Goal: Information Seeking & Learning: Compare options

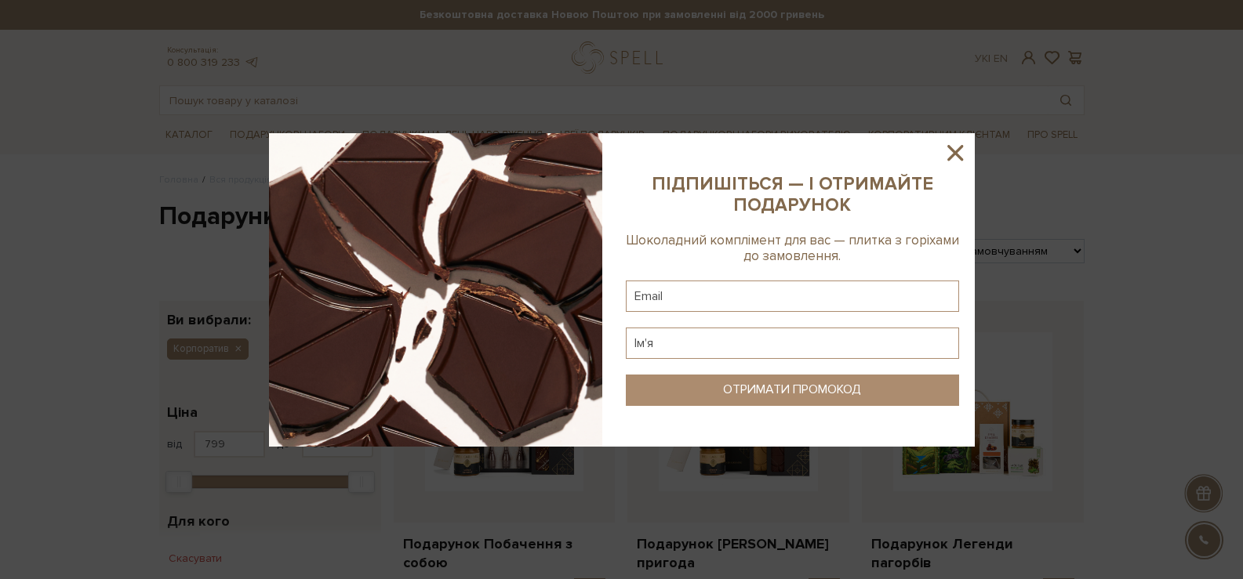
click at [956, 155] on icon at bounding box center [955, 153] width 27 height 27
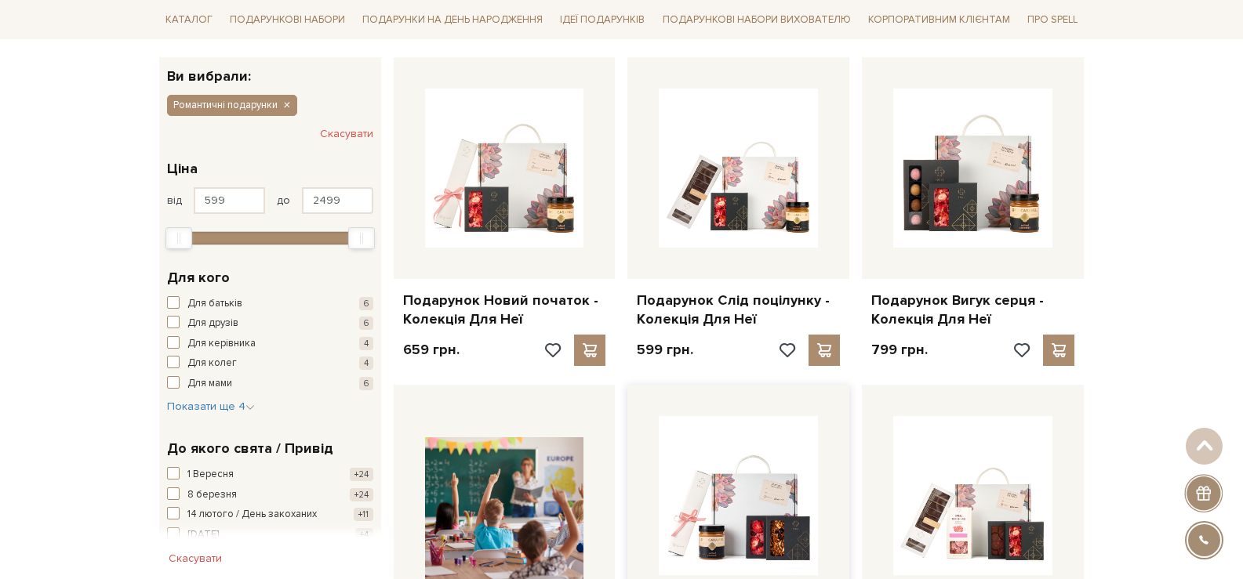
scroll to position [241, 0]
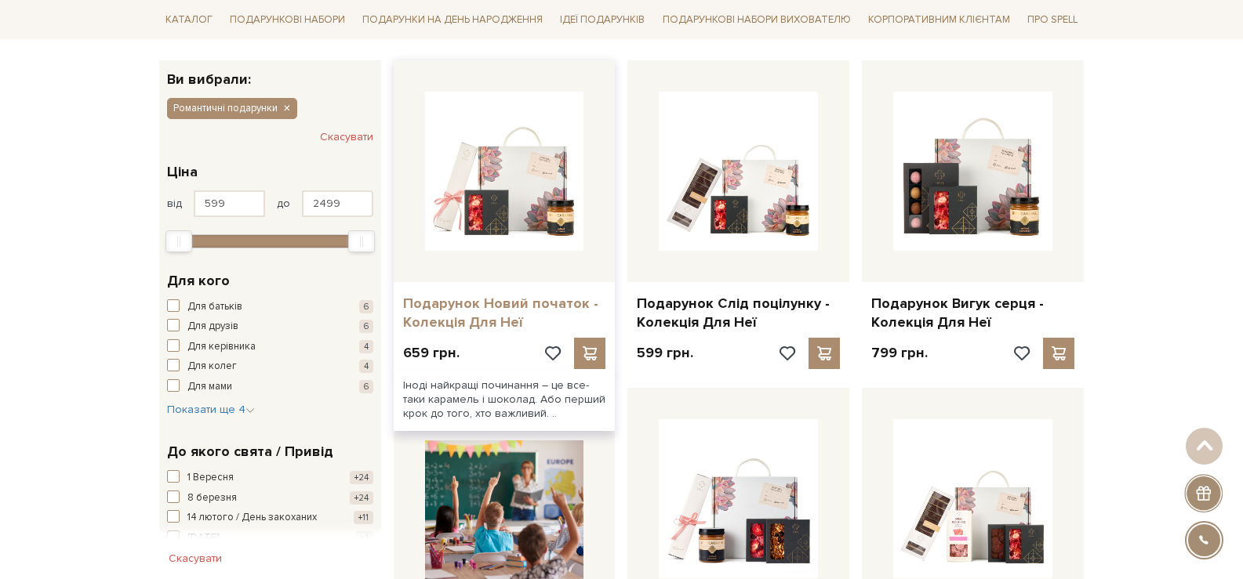
click at [510, 300] on link "Подарунок Новий початок - Колекція Для Неї" at bounding box center [504, 313] width 203 height 37
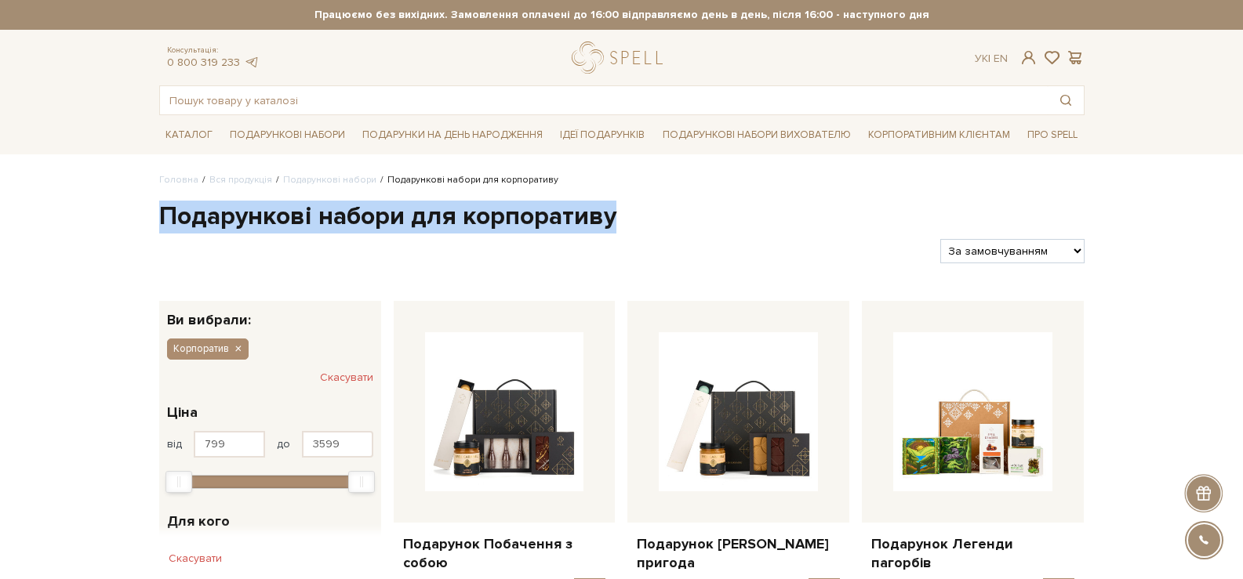
drag, startPoint x: 621, startPoint y: 228, endPoint x: 164, endPoint y: 219, distance: 457.2
copy div "Подарункові набори для корпоративу Фільтри"
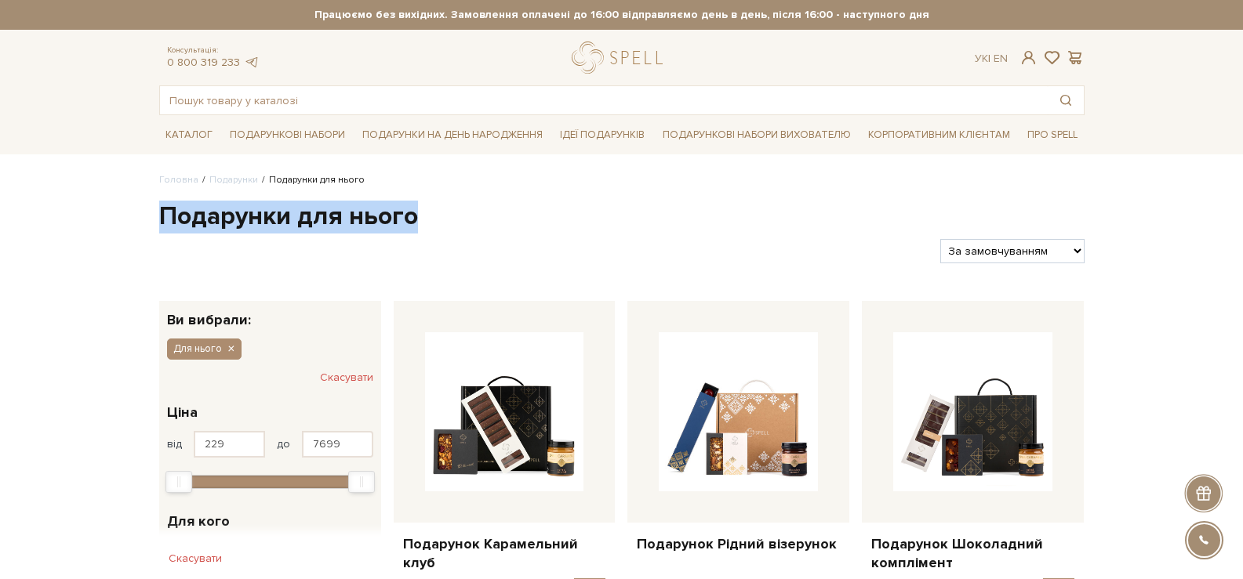
drag, startPoint x: 430, startPoint y: 229, endPoint x: 162, endPoint y: 220, distance: 267.5
copy div "Подарунки для нього Фільтри"
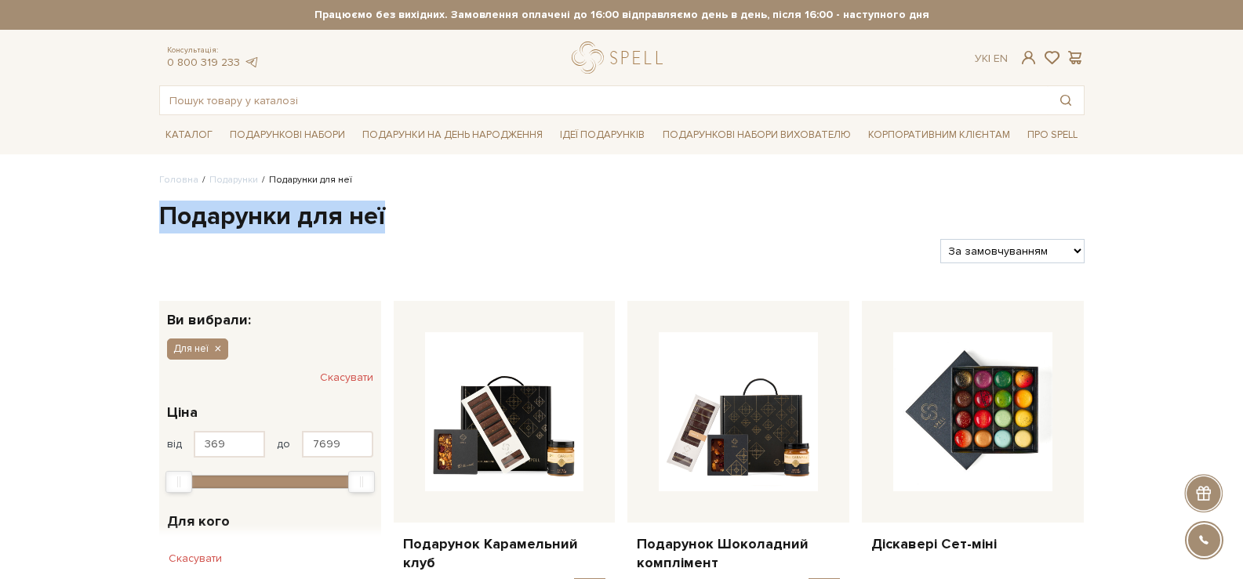
drag, startPoint x: 416, startPoint y: 221, endPoint x: 155, endPoint y: 225, distance: 260.3
copy h1 "Подарунки для неї"
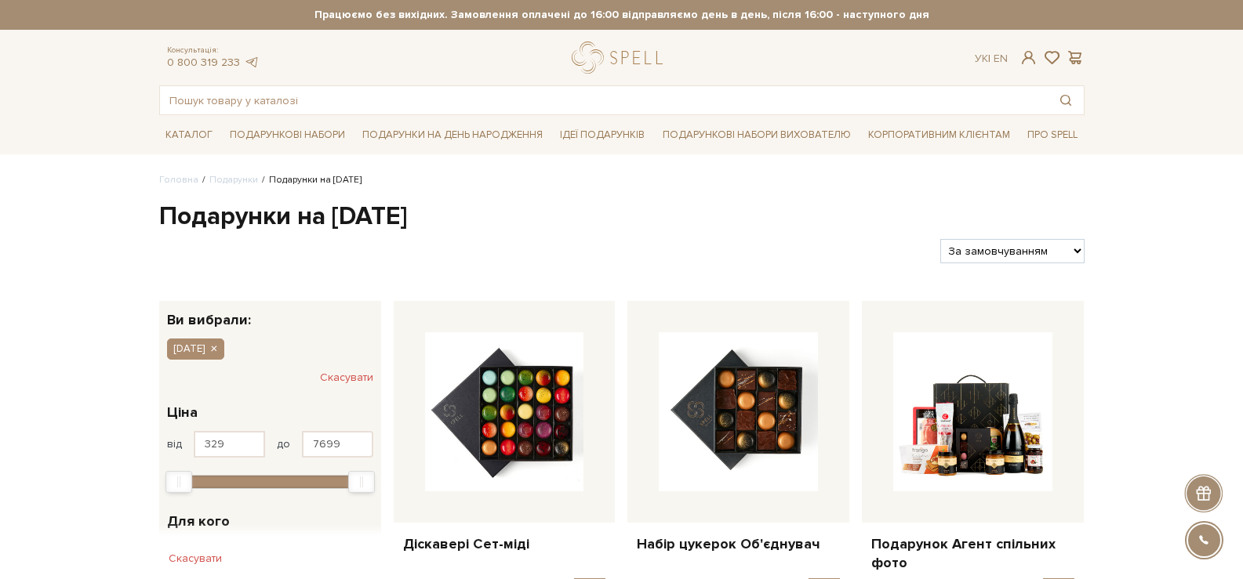
drag, startPoint x: 470, startPoint y: 219, endPoint x: 138, endPoint y: 213, distance: 332.5
copy h1 "Подарунки на Новий рік"
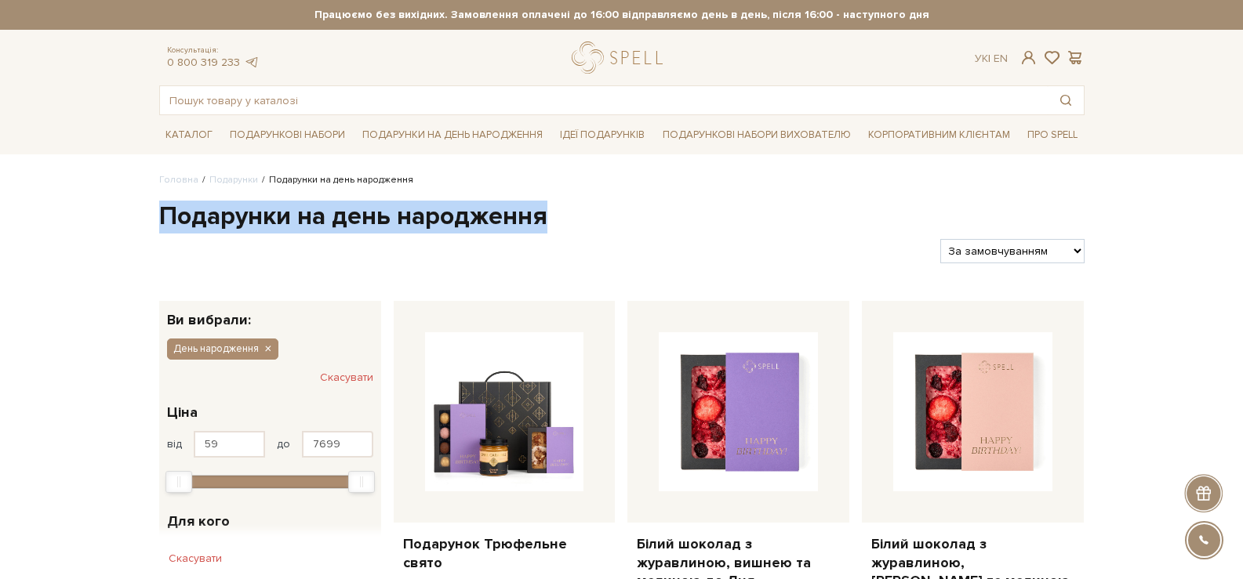
drag, startPoint x: 503, startPoint y: 216, endPoint x: 160, endPoint y: 216, distance: 342.6
click at [160, 216] on h1 "Подарунки на день народження" at bounding box center [621, 217] width 925 height 33
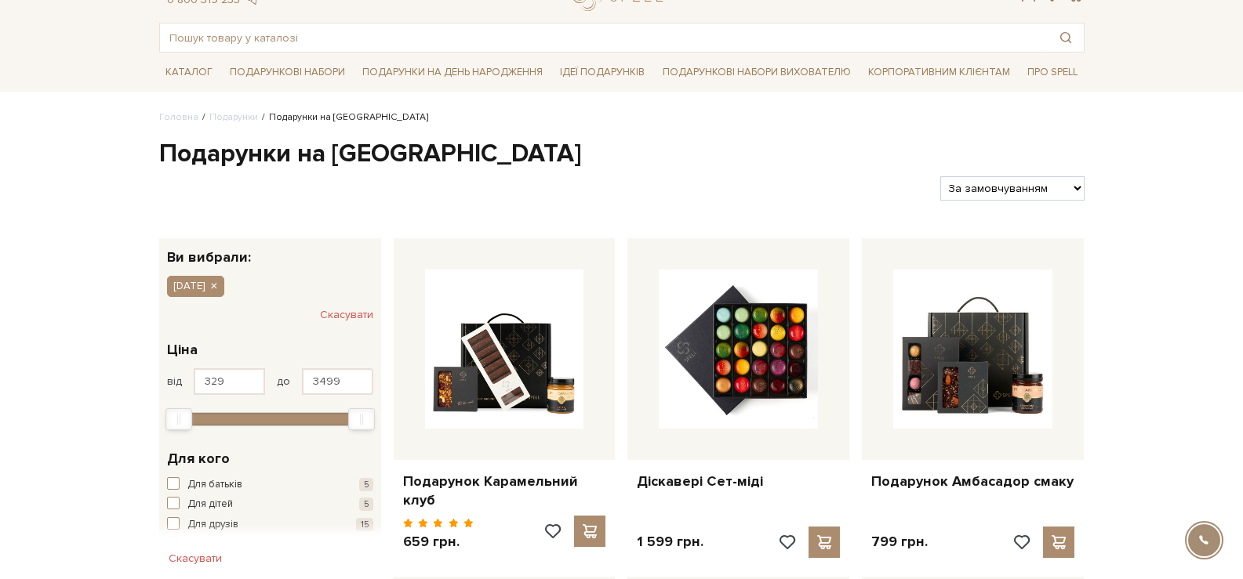
scroll to position [78, 0]
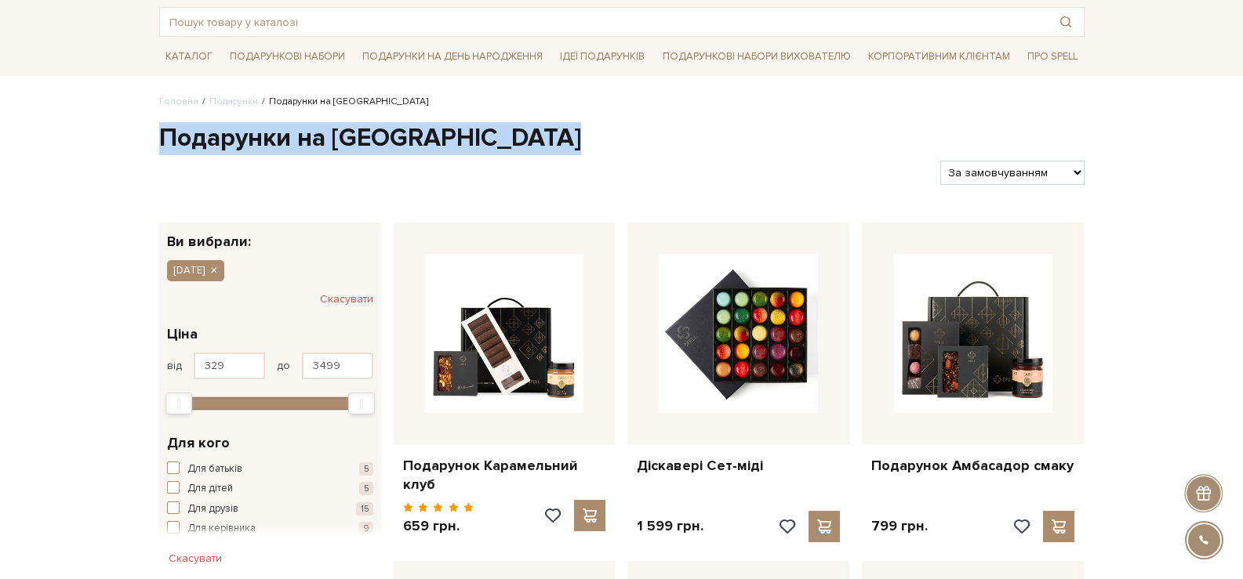
drag, startPoint x: 566, startPoint y: 151, endPoint x: 139, endPoint y: 141, distance: 427.4
copy div "Подарунки на Святого [PERSON_NAME]"
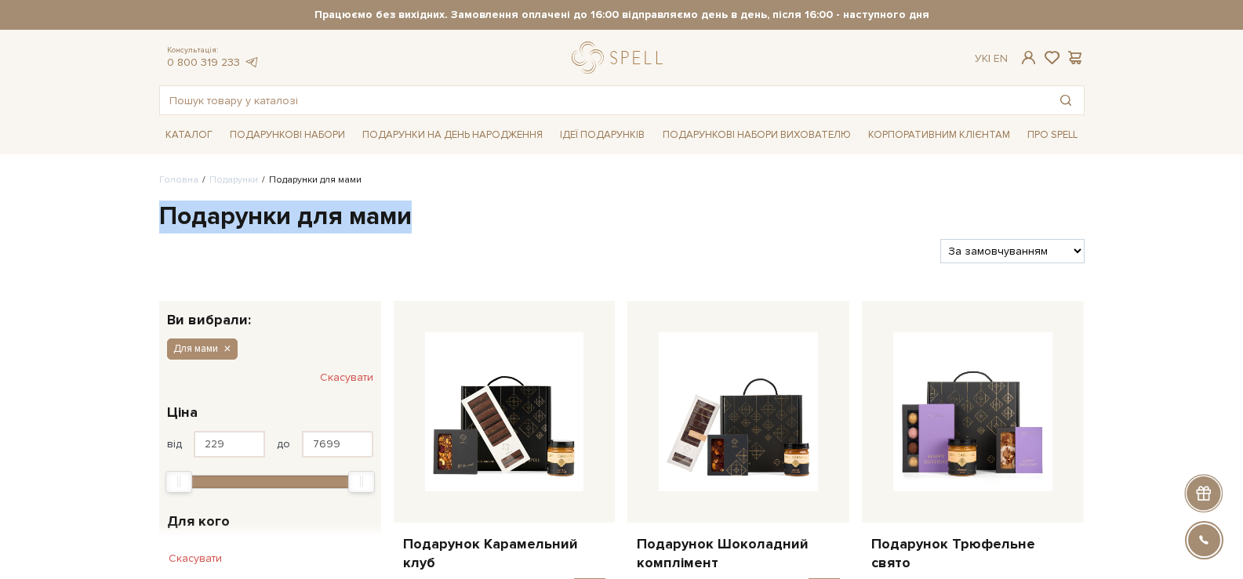
drag, startPoint x: 423, startPoint y: 209, endPoint x: 163, endPoint y: 221, distance: 260.6
click at [163, 221] on h1 "Подарунки для мами" at bounding box center [621, 217] width 925 height 33
copy h1 "Подарунки для мами"
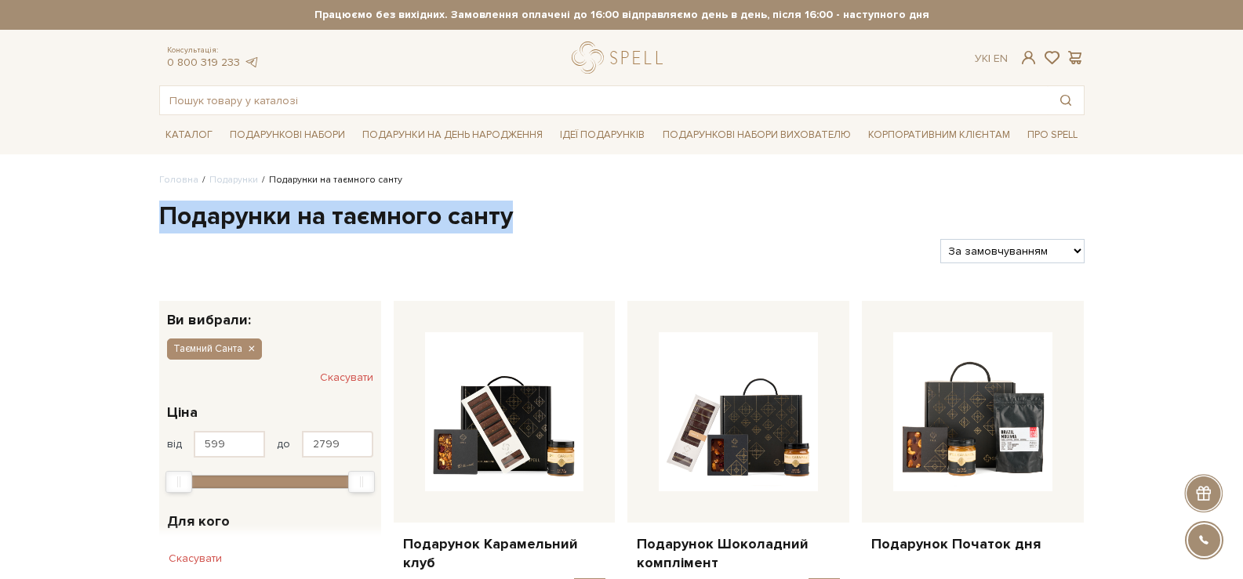
drag, startPoint x: 520, startPoint y: 219, endPoint x: 149, endPoint y: 202, distance: 371.2
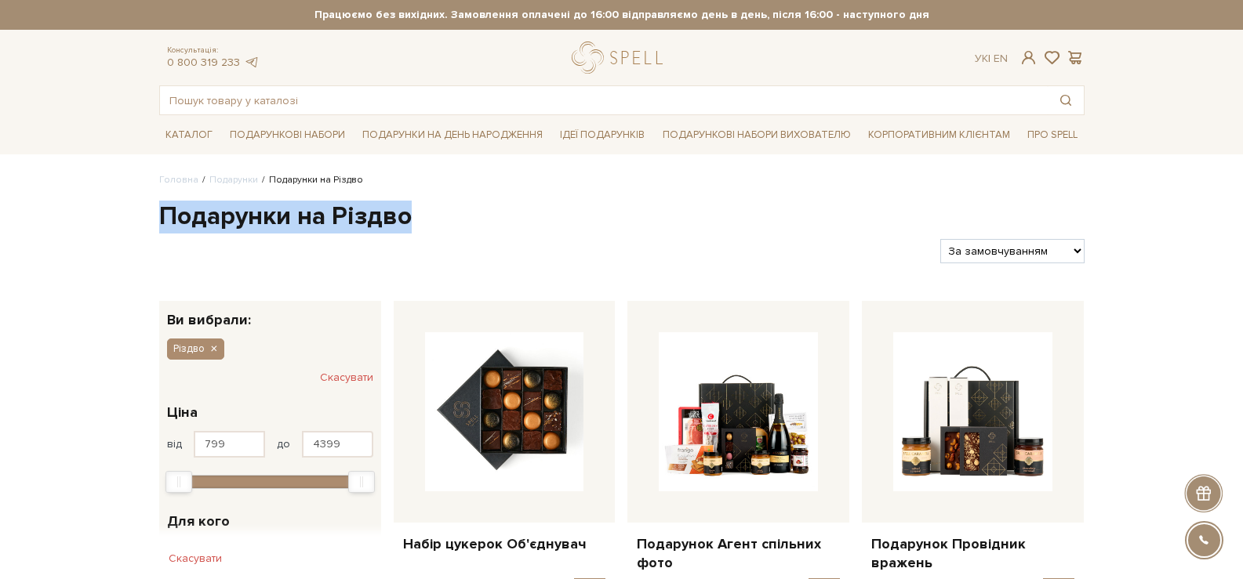
drag, startPoint x: 429, startPoint y: 219, endPoint x: 166, endPoint y: 227, distance: 262.8
click at [166, 227] on h1 "Подарунки на Різдво" at bounding box center [621, 217] width 925 height 33
copy h1 "Подарунки на Різдво"
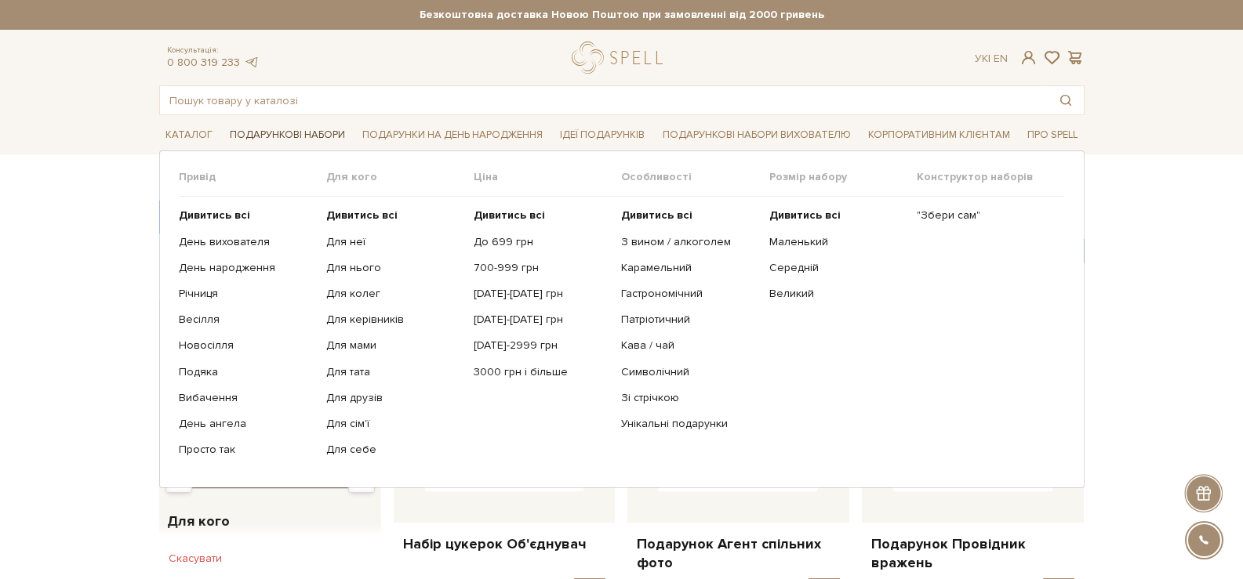
click at [267, 132] on link "Подарункові набори" at bounding box center [287, 135] width 128 height 24
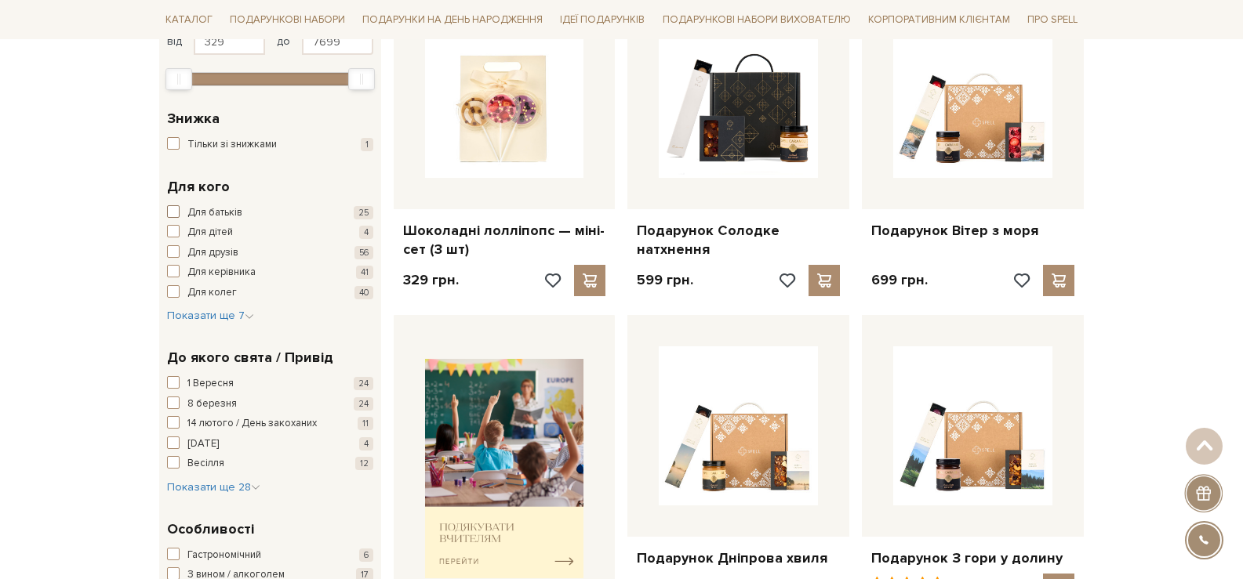
click at [237, 218] on span "Для батьків" at bounding box center [214, 213] width 55 height 16
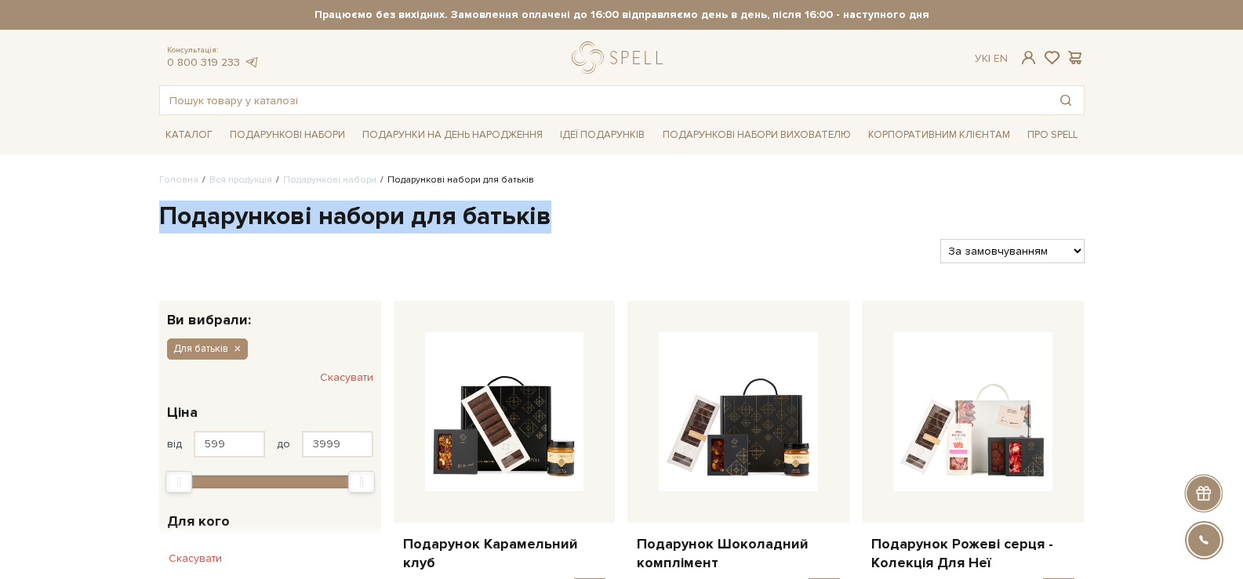
drag, startPoint x: 546, startPoint y: 220, endPoint x: 127, endPoint y: 223, distance: 419.5
copy h1 "Подарункові набори для батьків"
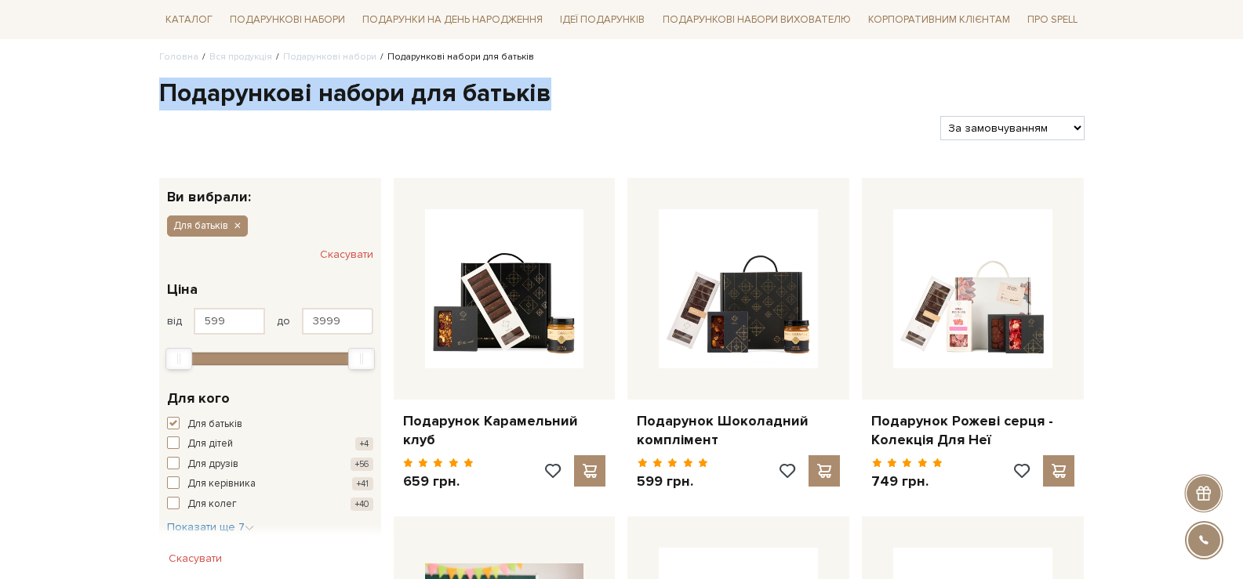
scroll to position [157, 0]
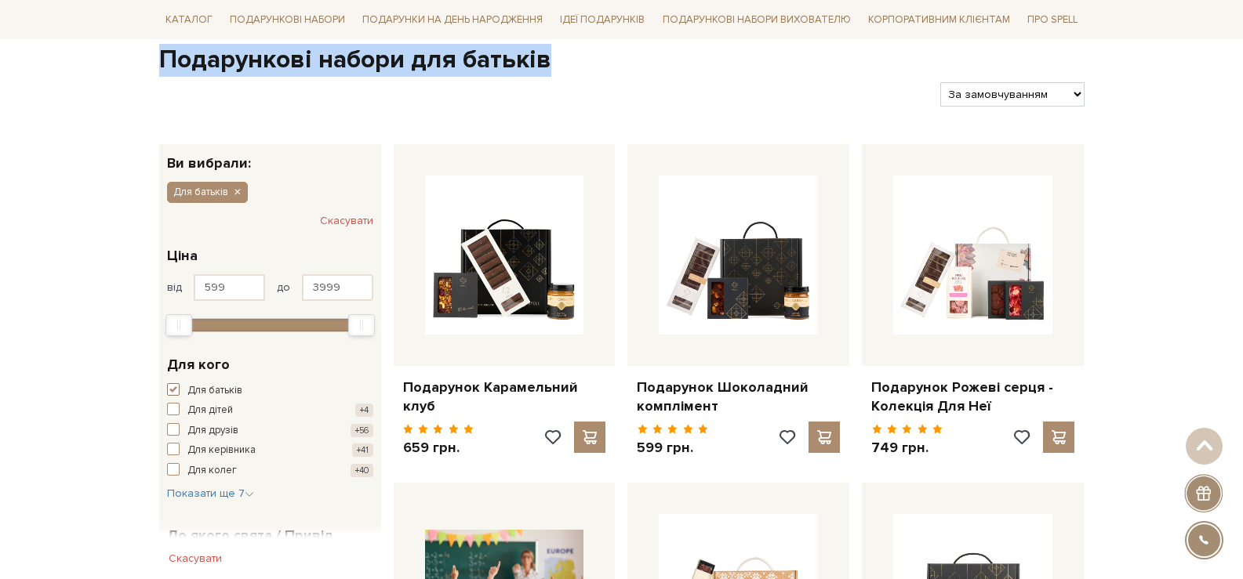
drag, startPoint x: 217, startPoint y: 391, endPoint x: 218, endPoint y: 404, distance: 12.6
click at [218, 391] on span "Для батьків" at bounding box center [214, 391] width 55 height 16
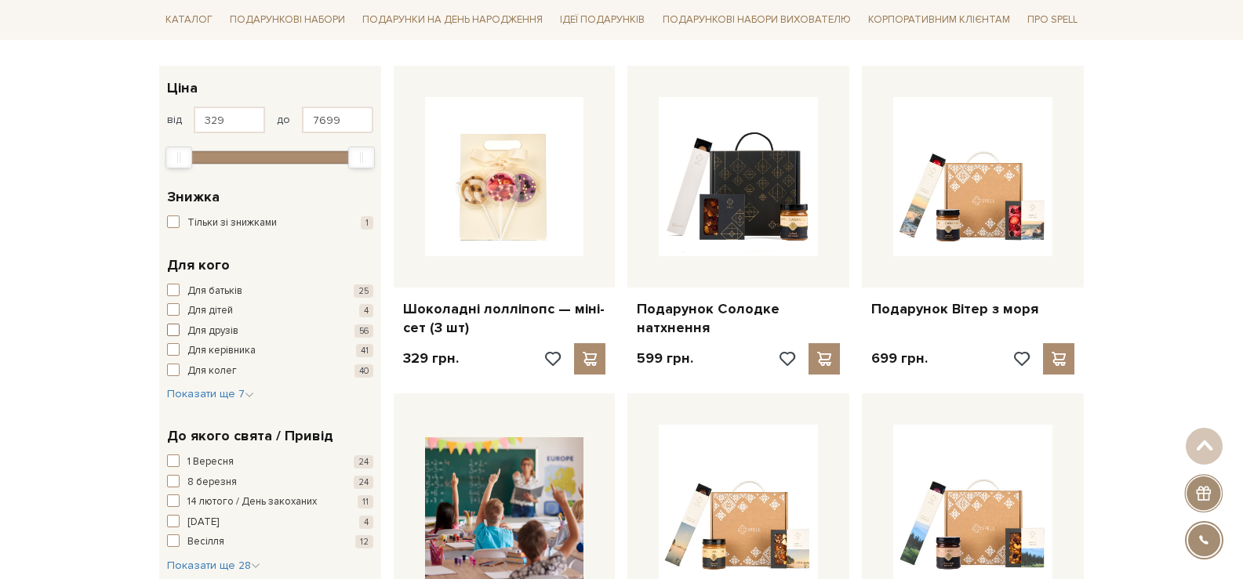
click at [234, 332] on span "Для друзів" at bounding box center [212, 332] width 51 height 16
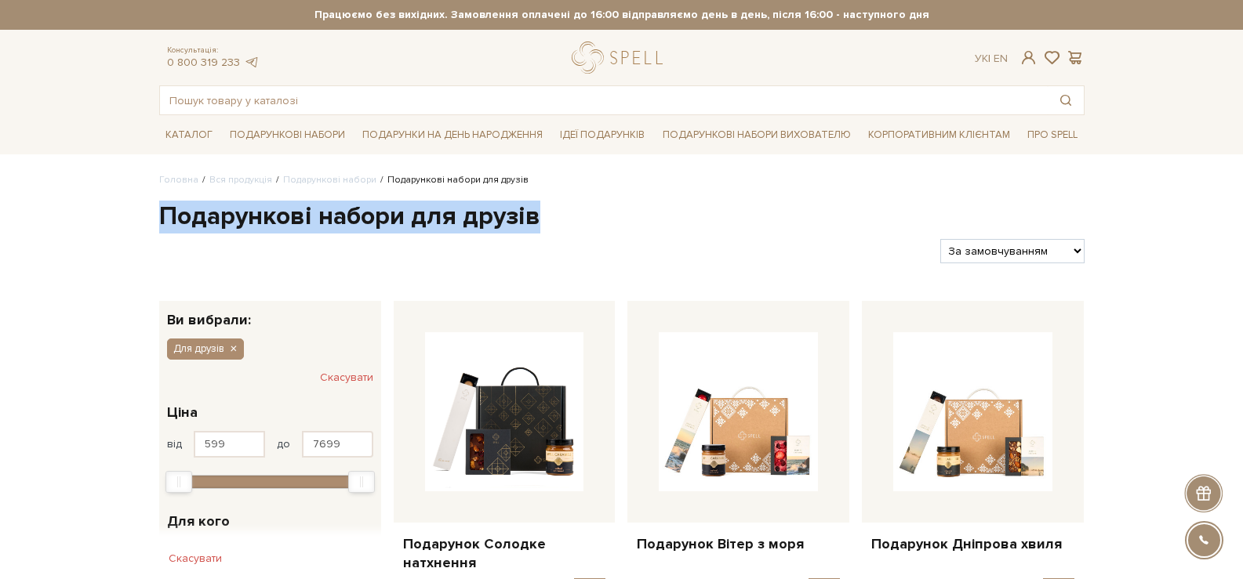
drag, startPoint x: 546, startPoint y: 218, endPoint x: 159, endPoint y: 210, distance: 386.6
click at [159, 210] on h1 "Подарункові набори для друзів" at bounding box center [621, 217] width 925 height 33
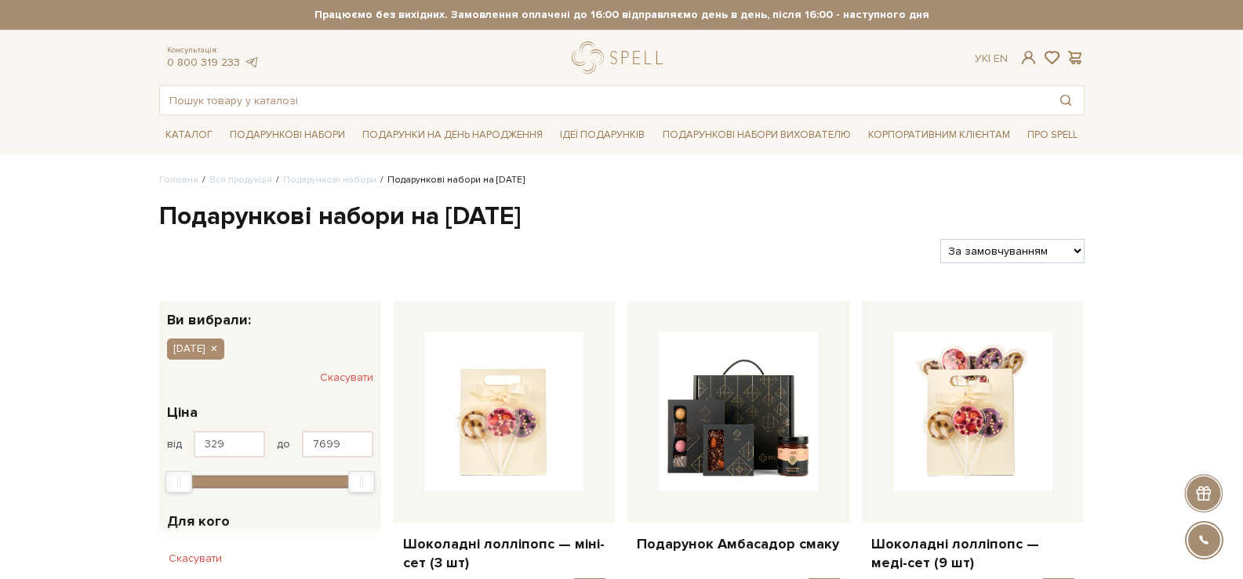
drag, startPoint x: 572, startPoint y: 212, endPoint x: 165, endPoint y: 206, distance: 407.0
click at [165, 206] on h1 "Подарункові набори на Новий рік" at bounding box center [621, 217] width 925 height 33
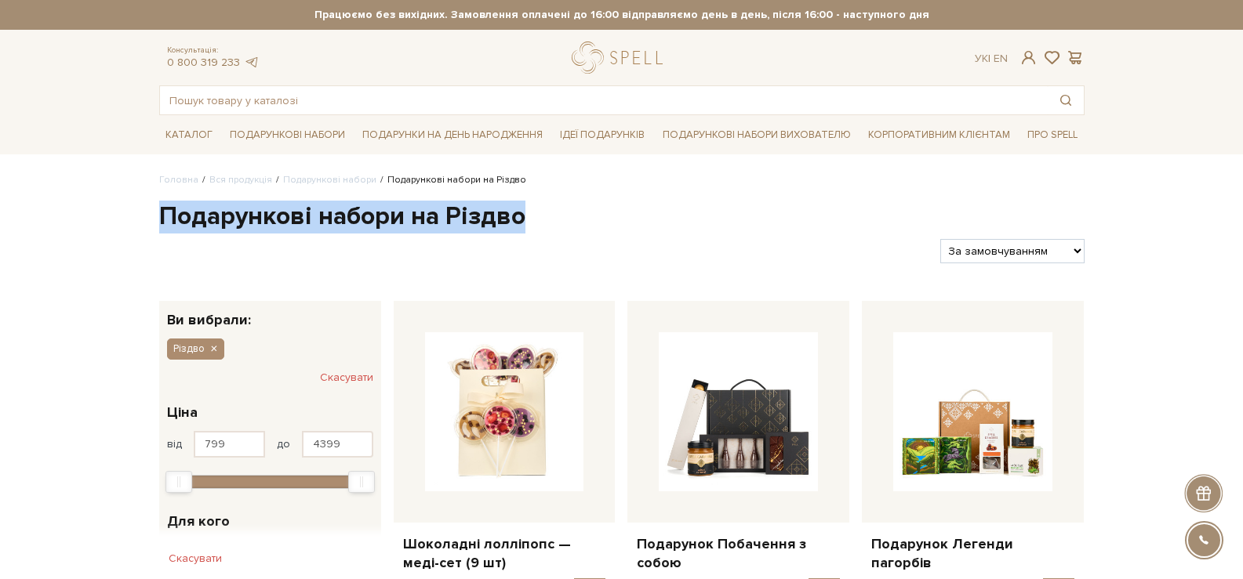
drag, startPoint x: 535, startPoint y: 207, endPoint x: 164, endPoint y: 220, distance: 371.1
click at [164, 220] on h1 "Подарункові набори на Різдво" at bounding box center [621, 217] width 925 height 33
copy h1 "Подарункові набори на Різдво"
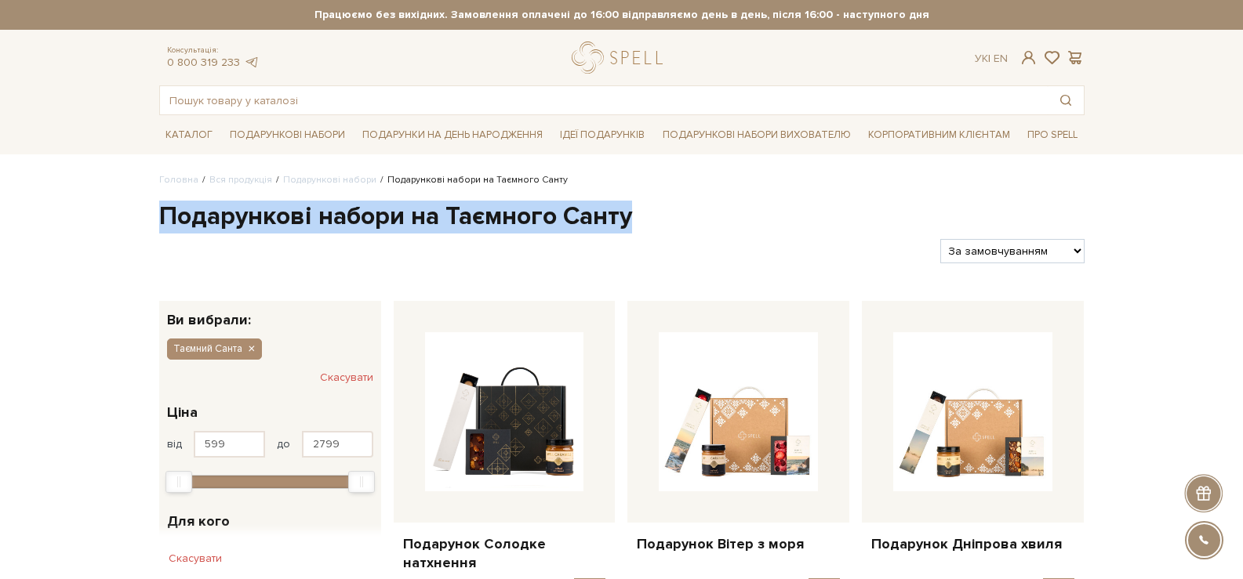
drag, startPoint x: 639, startPoint y: 219, endPoint x: 161, endPoint y: 222, distance: 478.3
click at [161, 222] on h1 "Подарункові набори на Таємного Санту" at bounding box center [621, 217] width 925 height 33
copy h1 "Подарункові набори на Таємного Санту"
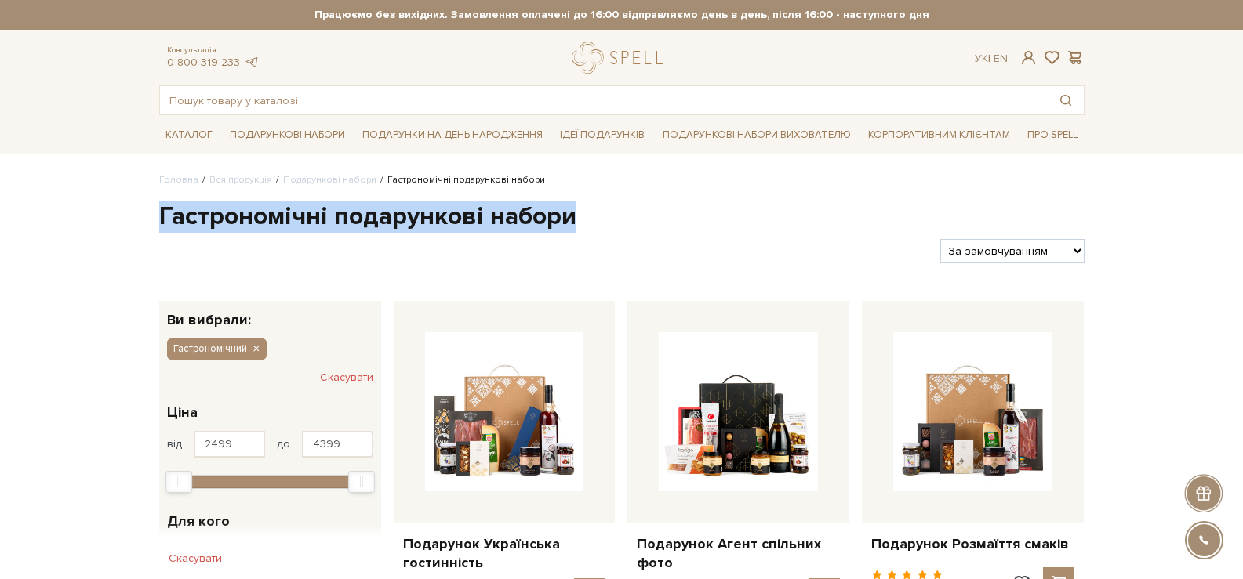
drag, startPoint x: 546, startPoint y: 217, endPoint x: 175, endPoint y: 224, distance: 370.9
click at [169, 225] on h1 "Гастрономічні подарункові набори" at bounding box center [621, 217] width 925 height 33
drag, startPoint x: 156, startPoint y: 216, endPoint x: 644, endPoint y: 234, distance: 488.0
copy div "Гастрономічні подарункові набори Фільтри"
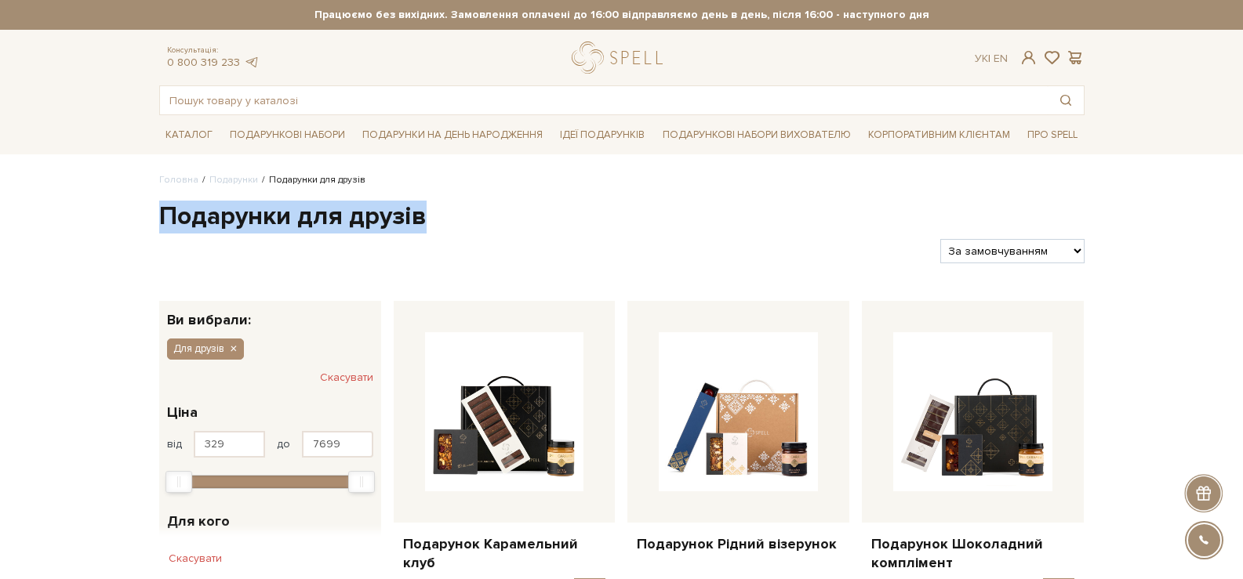
drag, startPoint x: 429, startPoint y: 221, endPoint x: 157, endPoint y: 221, distance: 272.1
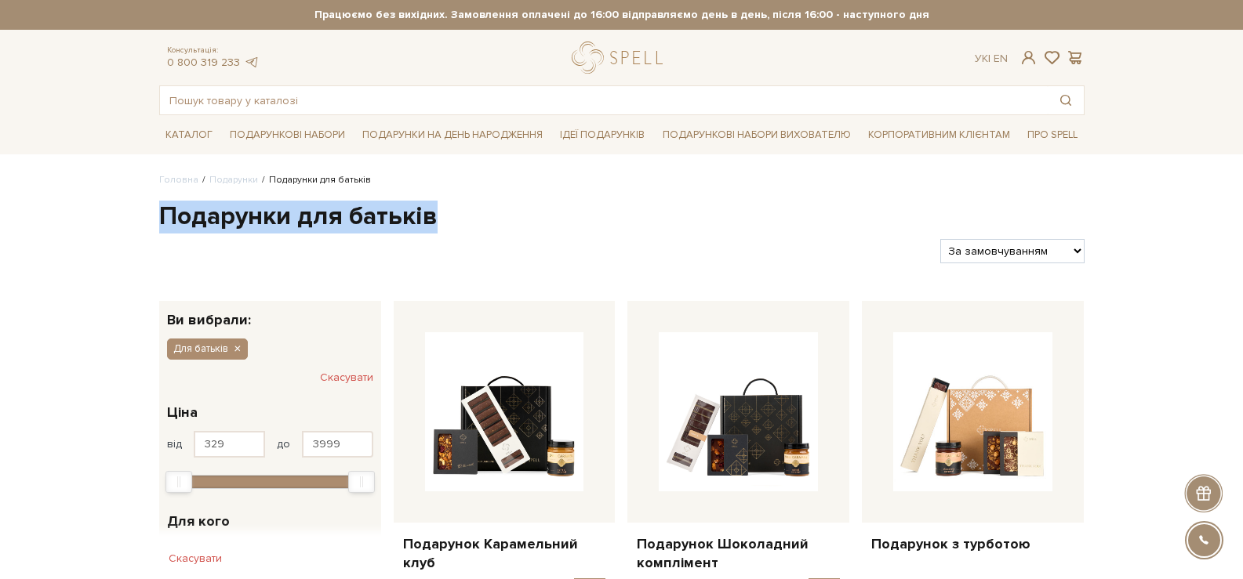
drag, startPoint x: 413, startPoint y: 223, endPoint x: 147, endPoint y: 227, distance: 265.8
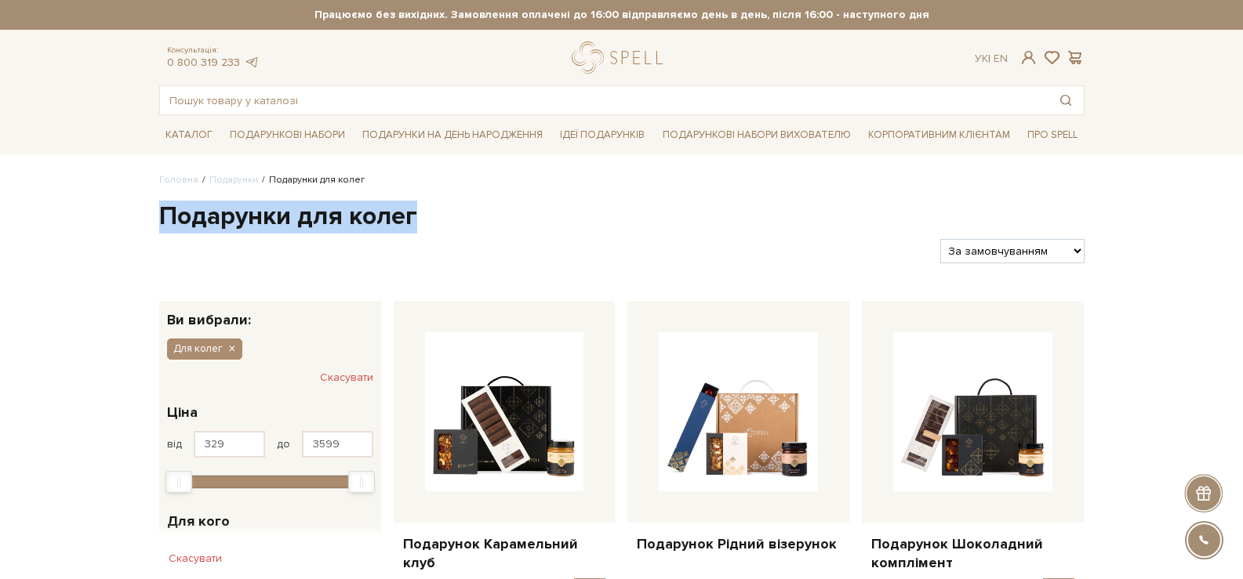
drag, startPoint x: 443, startPoint y: 220, endPoint x: 135, endPoint y: 220, distance: 308.1
copy h1 "Подарунки для колег"
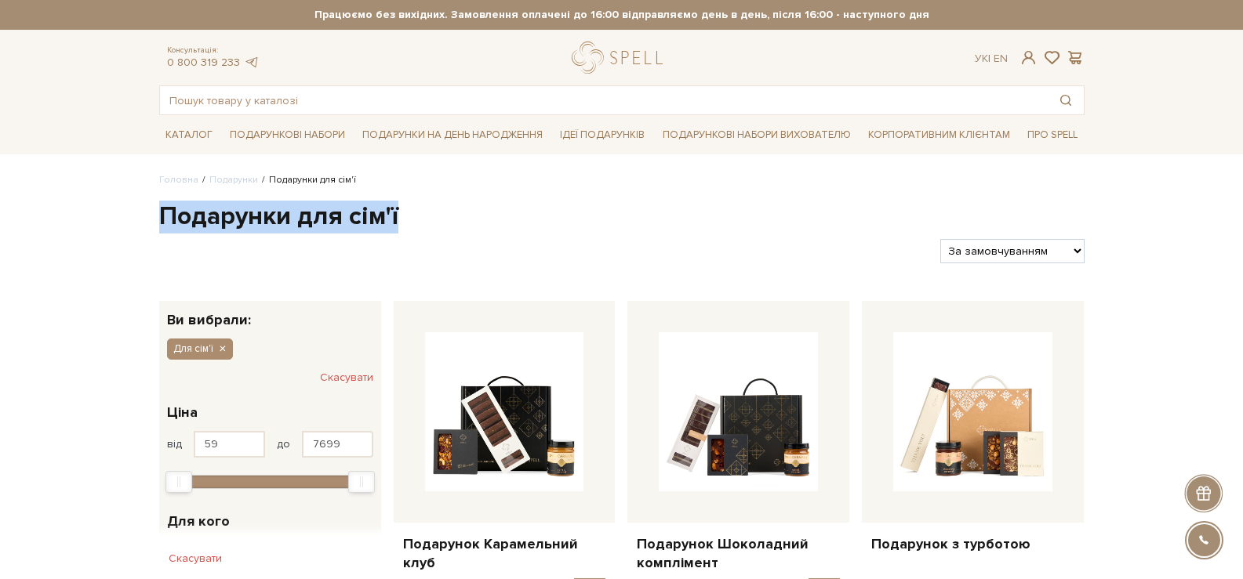
drag, startPoint x: 408, startPoint y: 216, endPoint x: 156, endPoint y: 217, distance: 252.5
